Goal: Navigation & Orientation: Find specific page/section

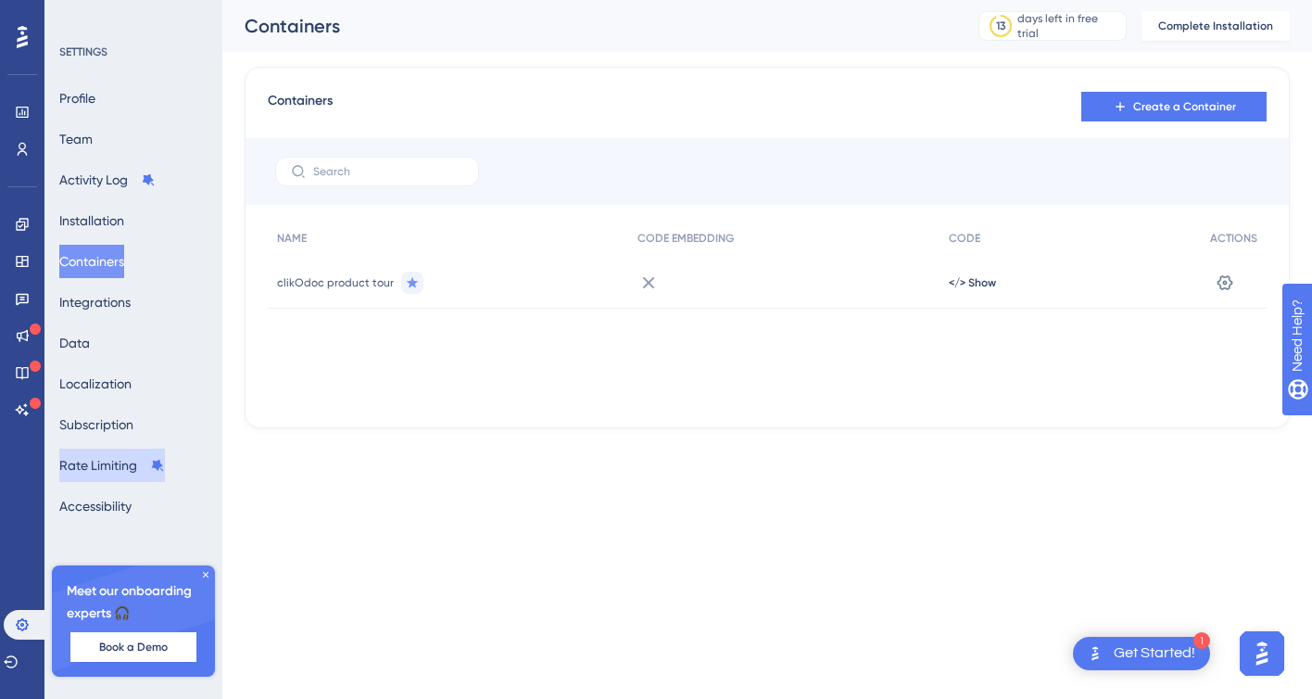
click at [139, 467] on button "Rate Limiting" at bounding box center [112, 464] width 106 height 33
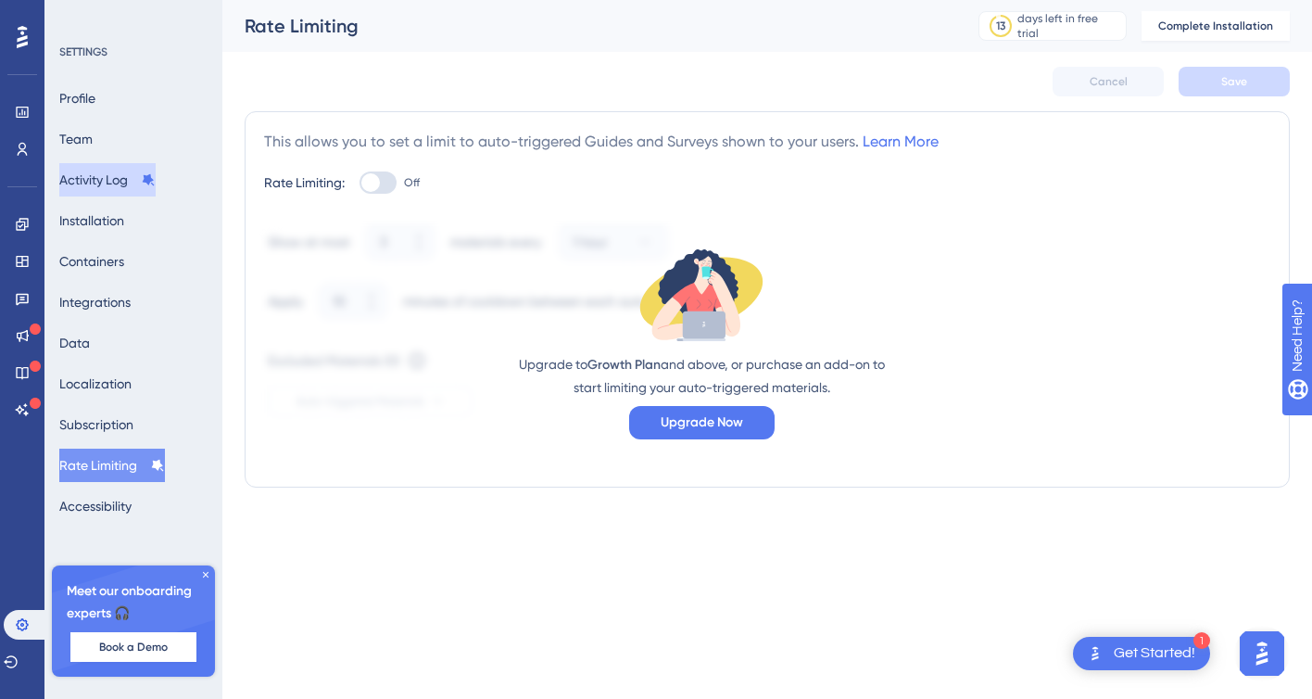
click at [119, 189] on button "Activity Log" at bounding box center [107, 179] width 96 height 33
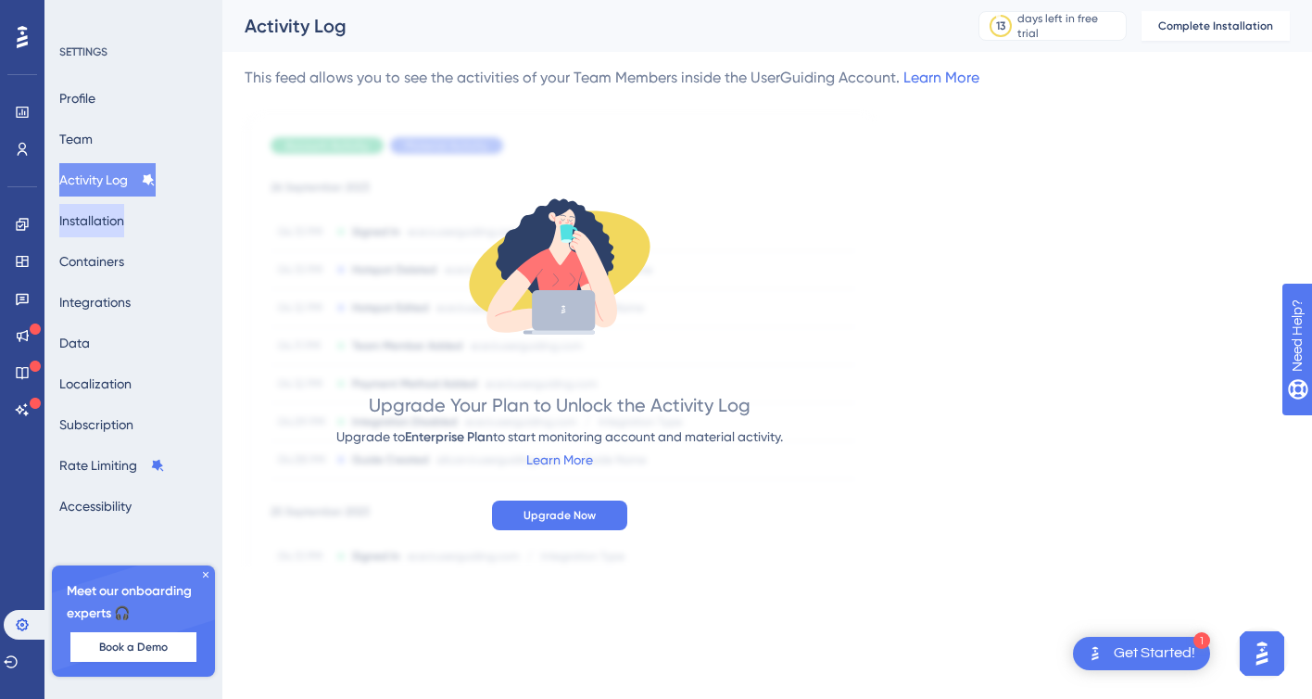
click at [113, 230] on button "Installation" at bounding box center [91, 220] width 65 height 33
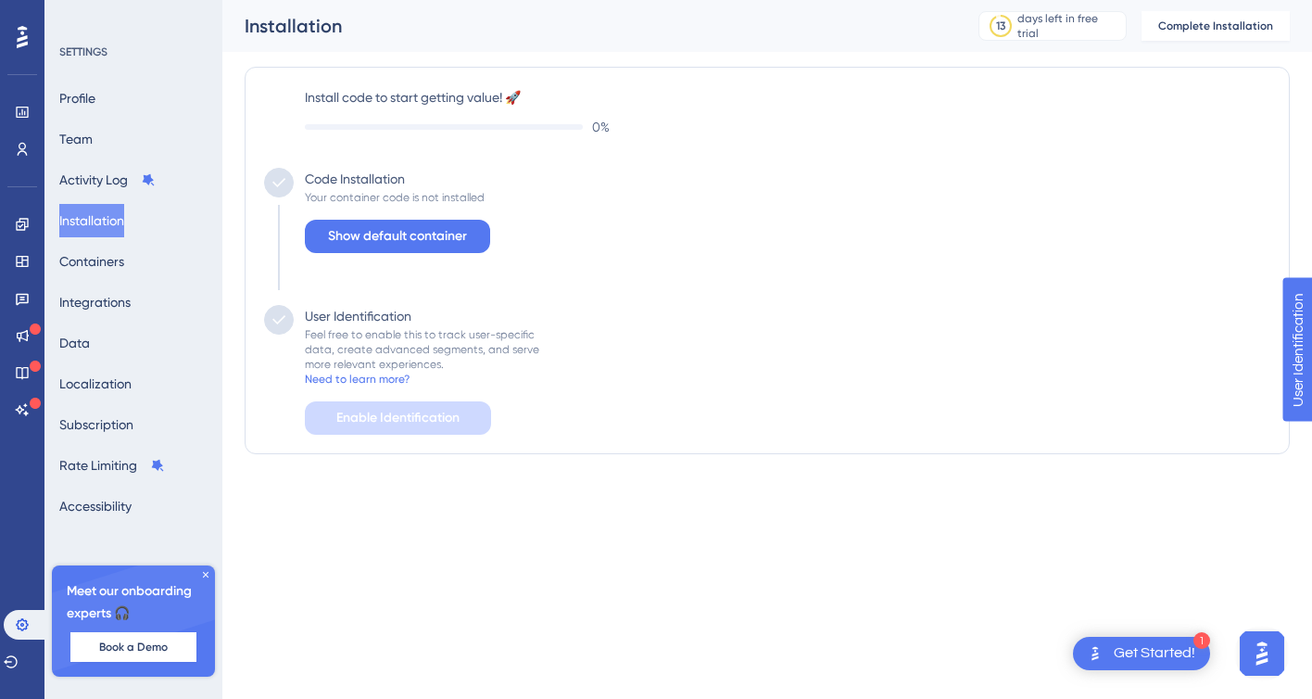
click at [1130, 647] on div "Get Started!" at bounding box center [1155, 653] width 82 height 20
